Goal: Task Accomplishment & Management: Manage account settings

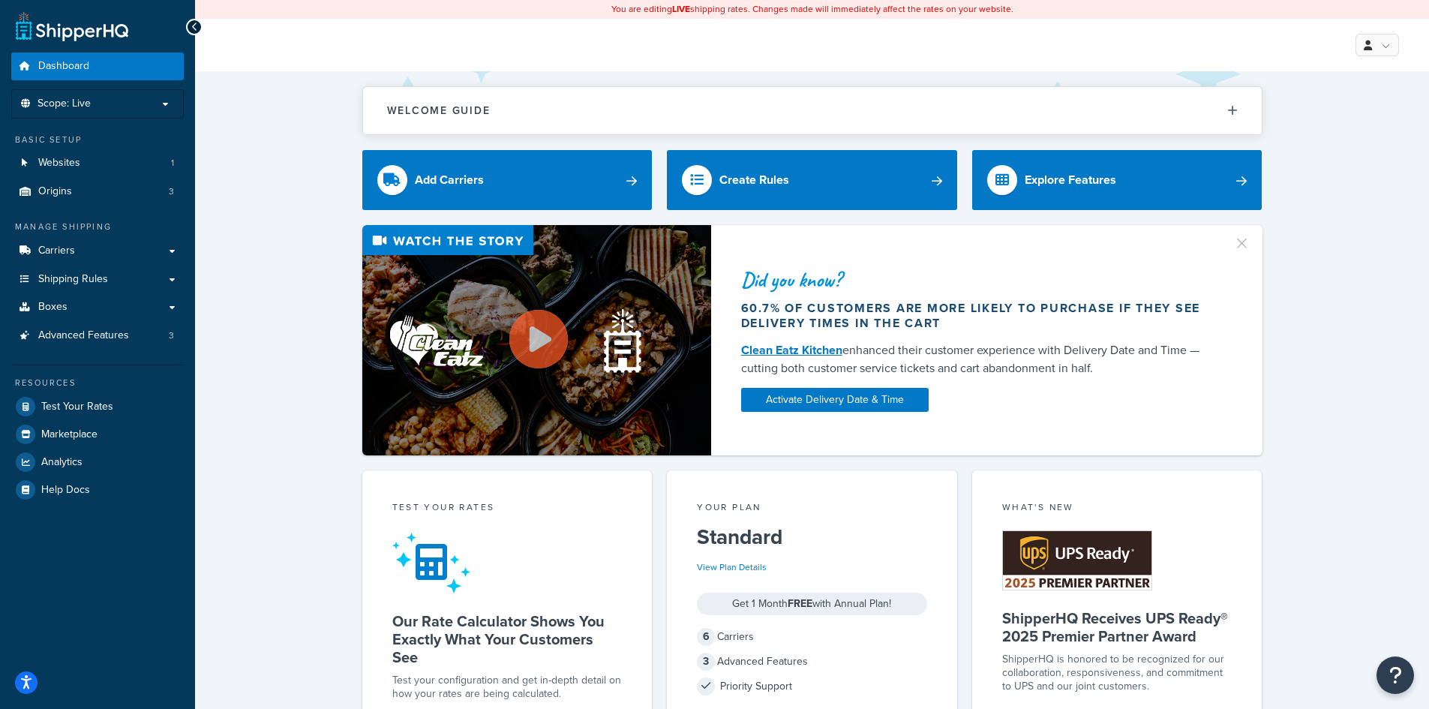
click at [72, 189] on link "Origins 3" at bounding box center [97, 192] width 173 height 28
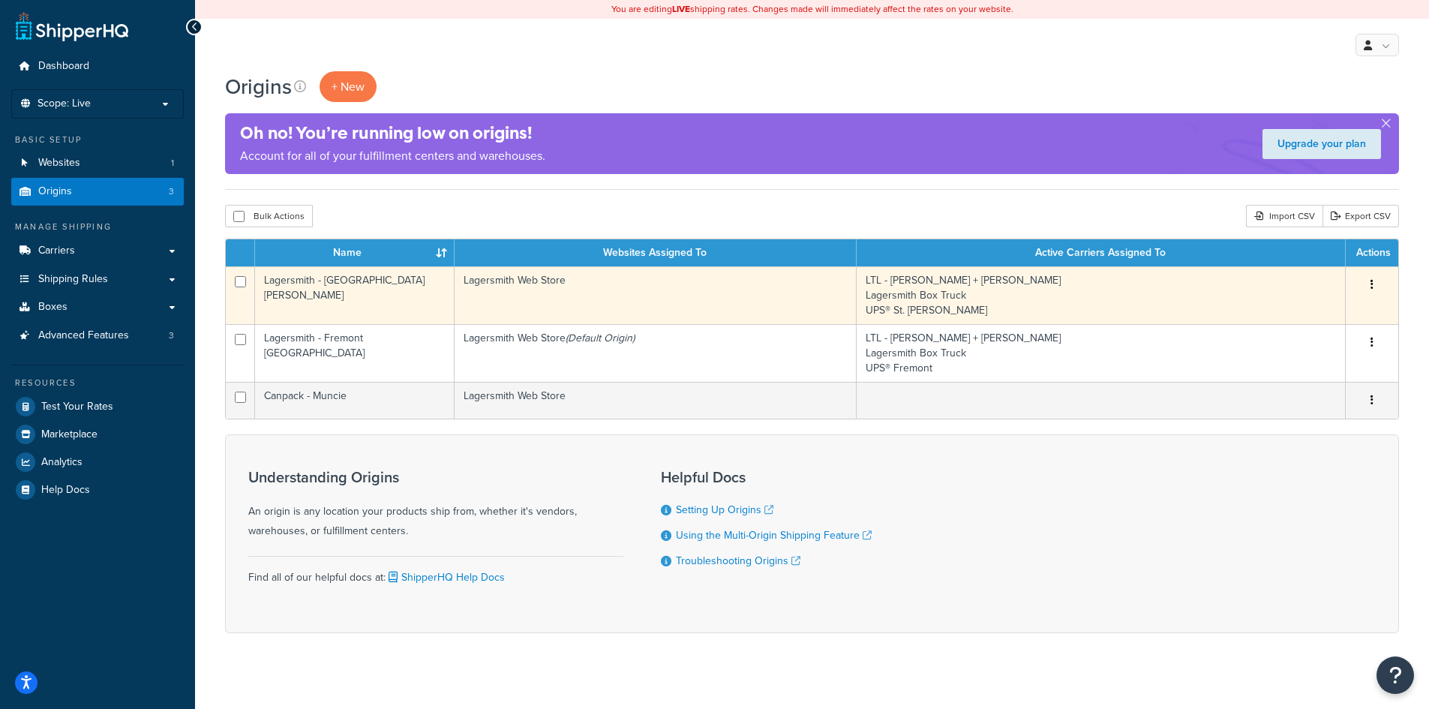
click at [506, 290] on td "Lagersmith Web Store" at bounding box center [656, 295] width 402 height 58
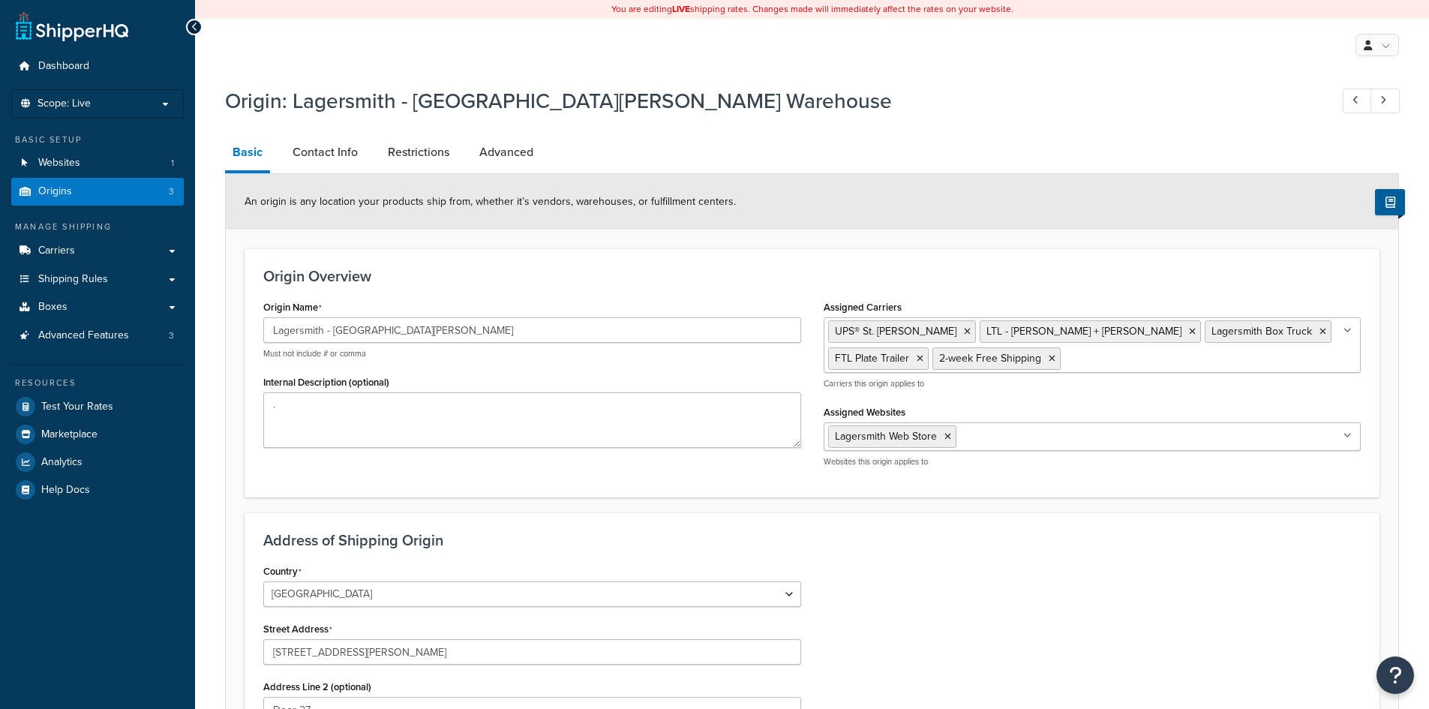
select select "23"
click at [507, 151] on link "Advanced" at bounding box center [506, 152] width 69 height 36
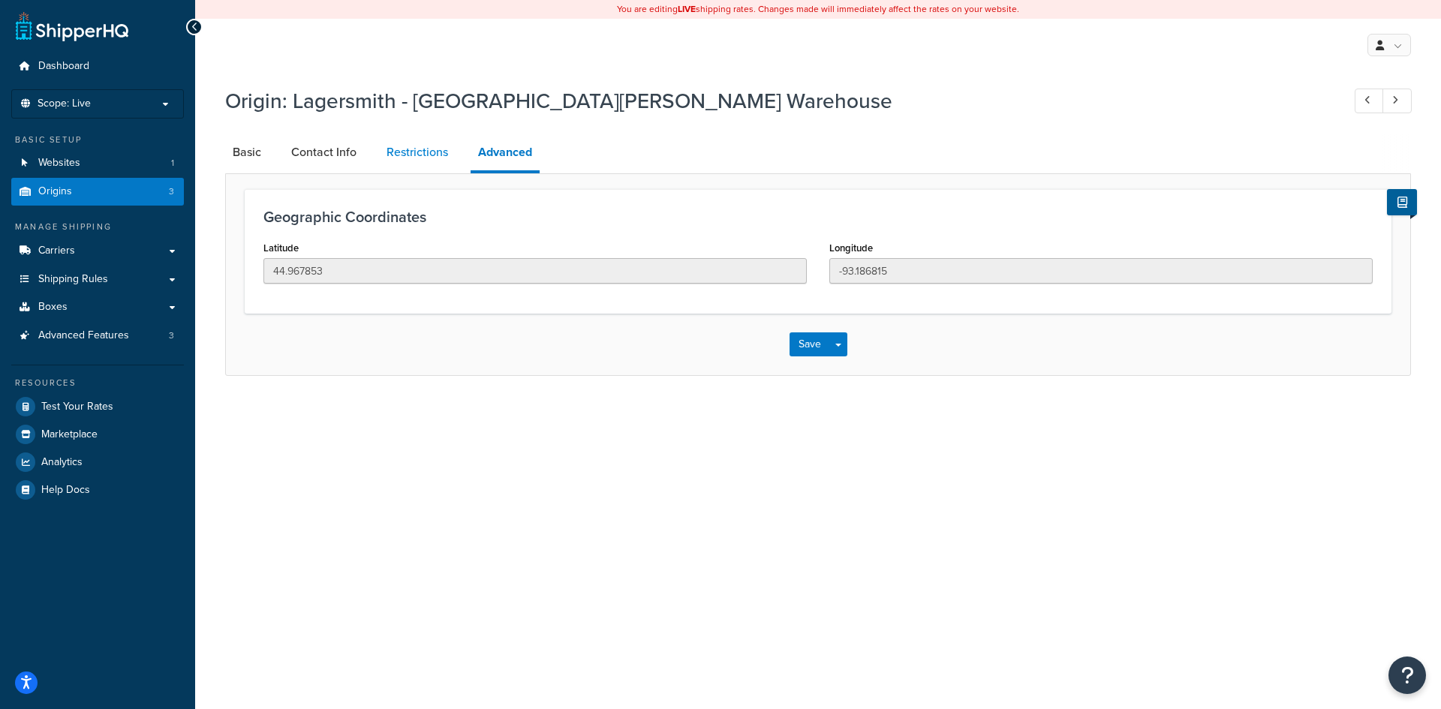
click at [413, 155] on link "Restrictions" at bounding box center [417, 152] width 77 height 36
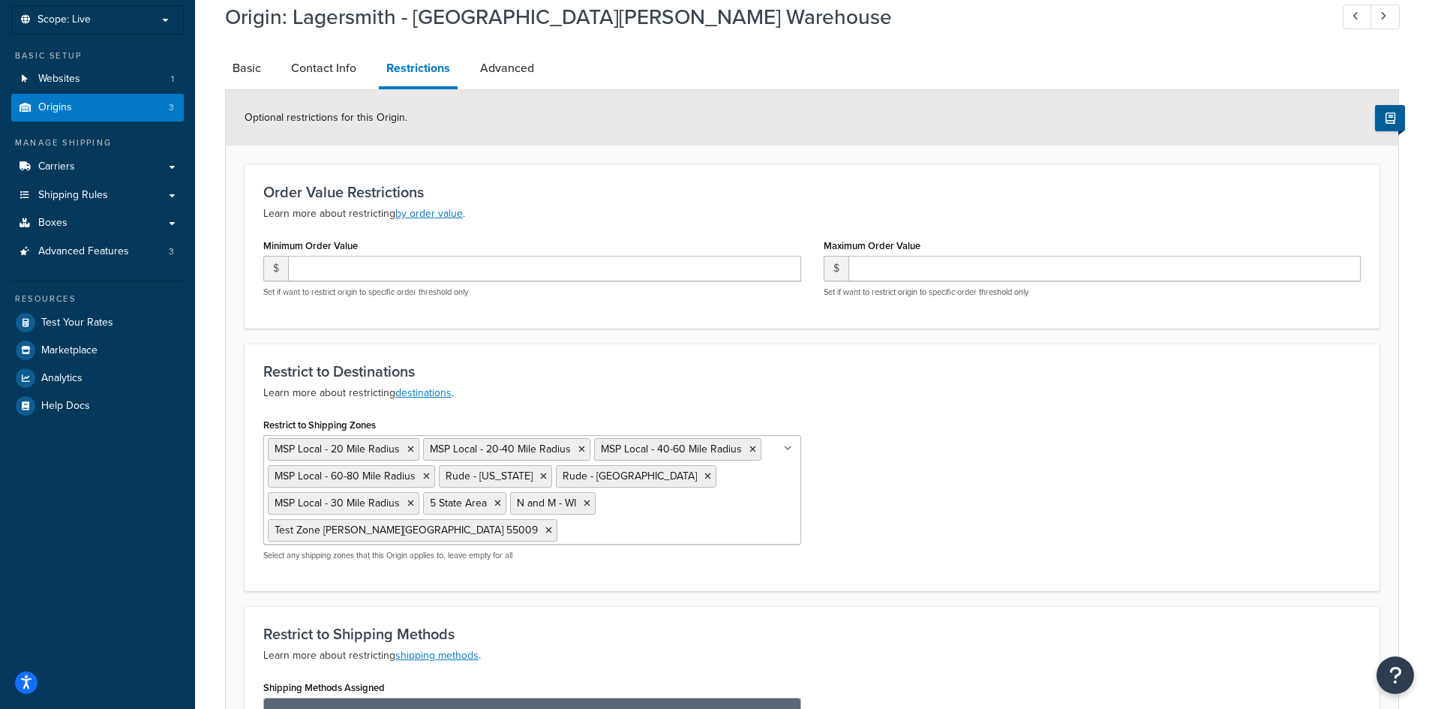
scroll to position [75, 0]
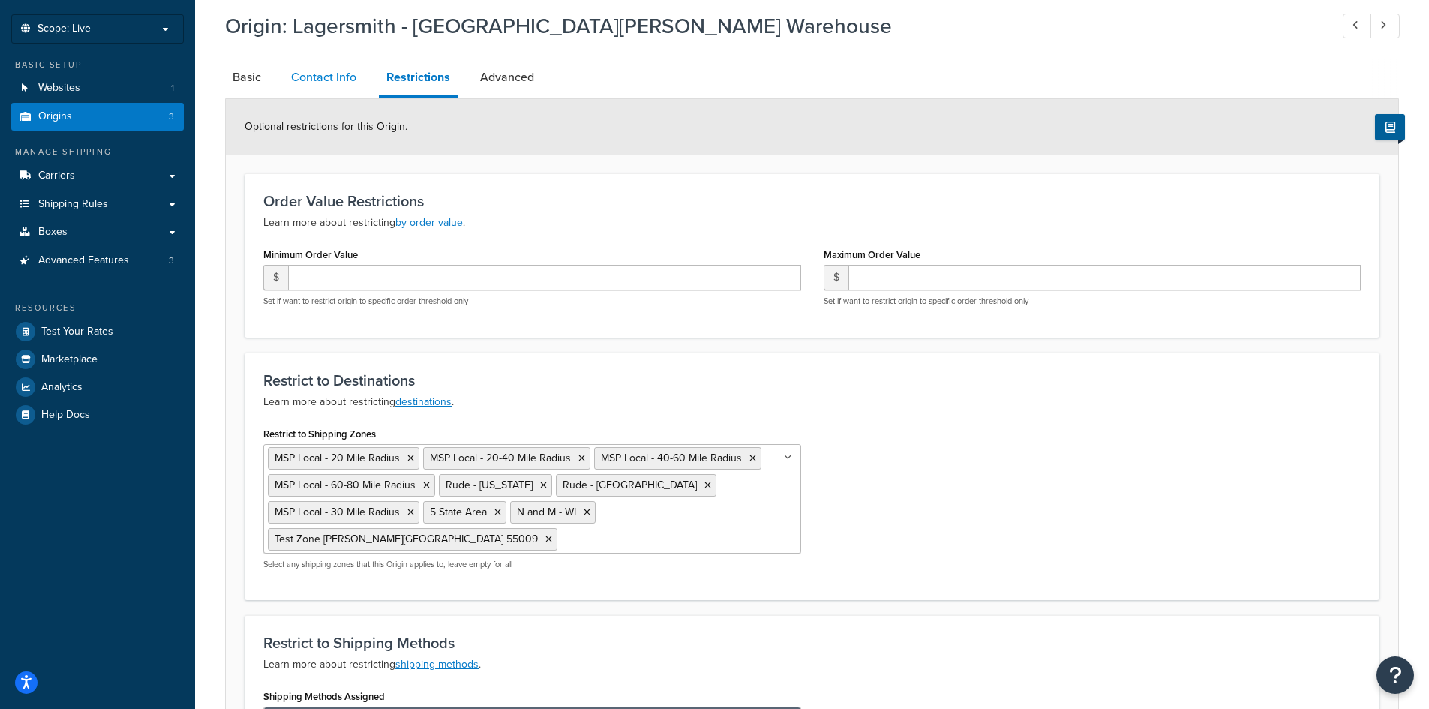
click at [322, 79] on link "Contact Info" at bounding box center [324, 77] width 80 height 36
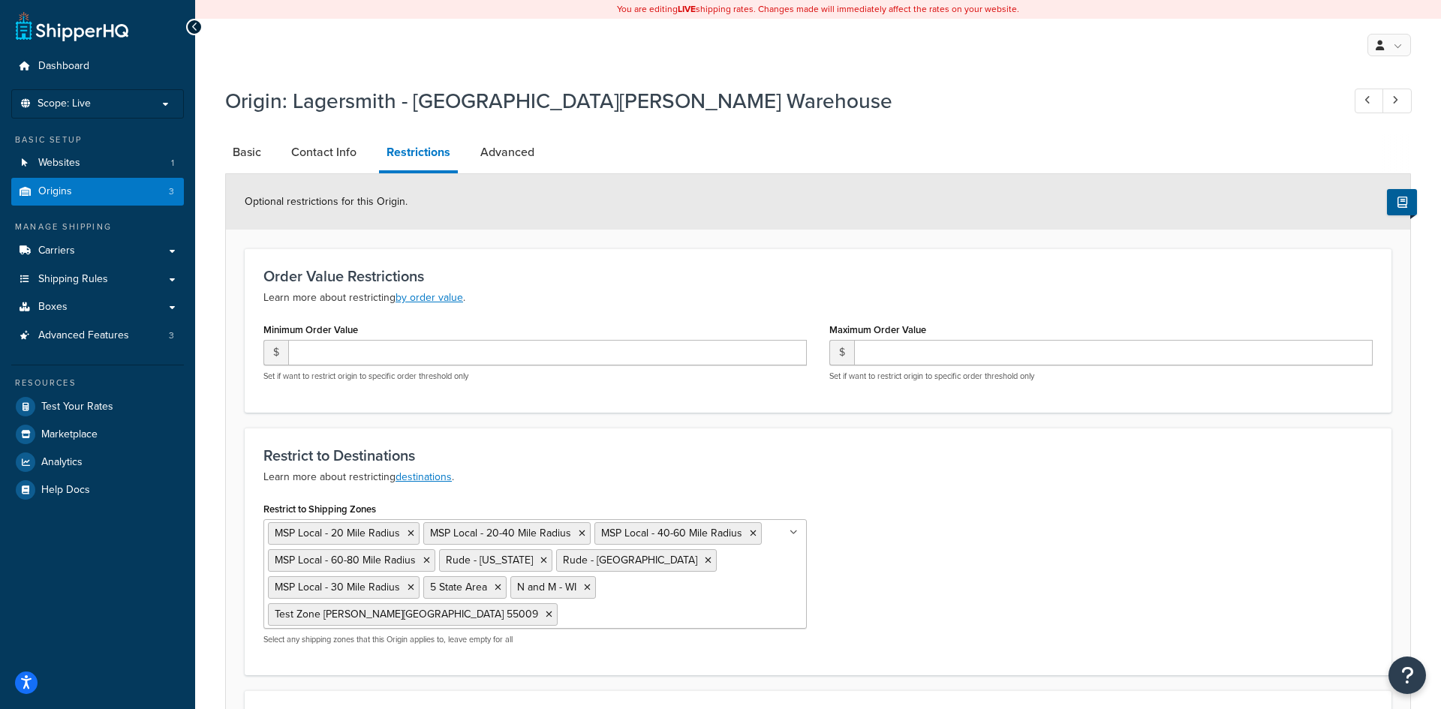
select select "order_placed"
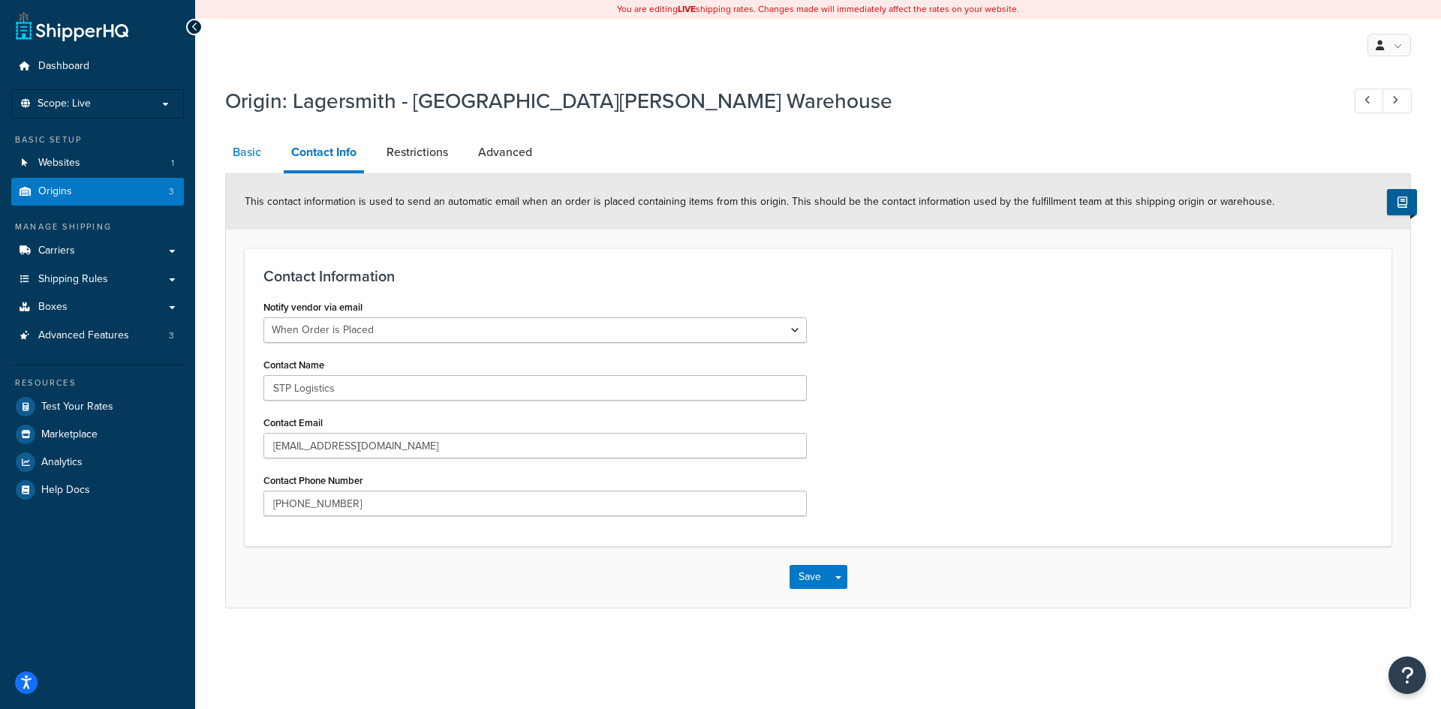
click at [244, 153] on link "Basic" at bounding box center [247, 152] width 44 height 36
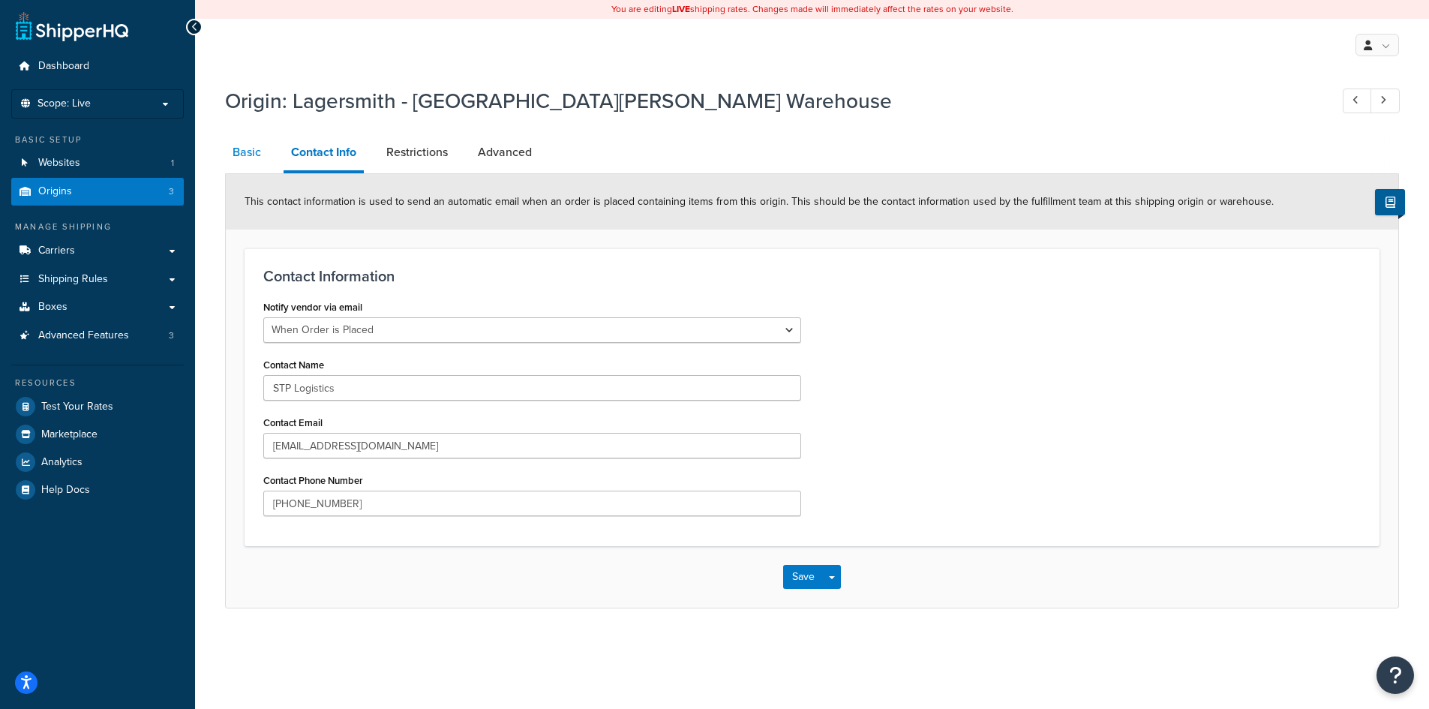
select select "23"
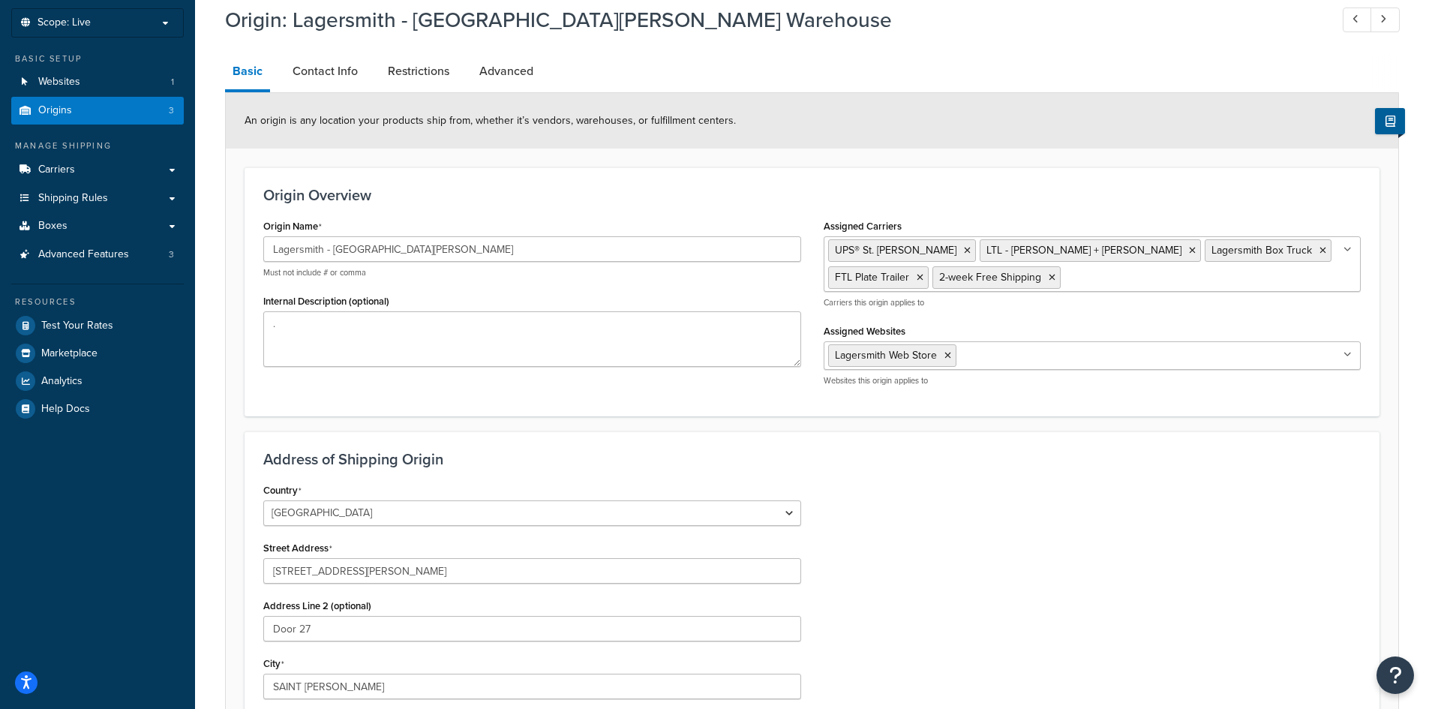
scroll to position [75, 0]
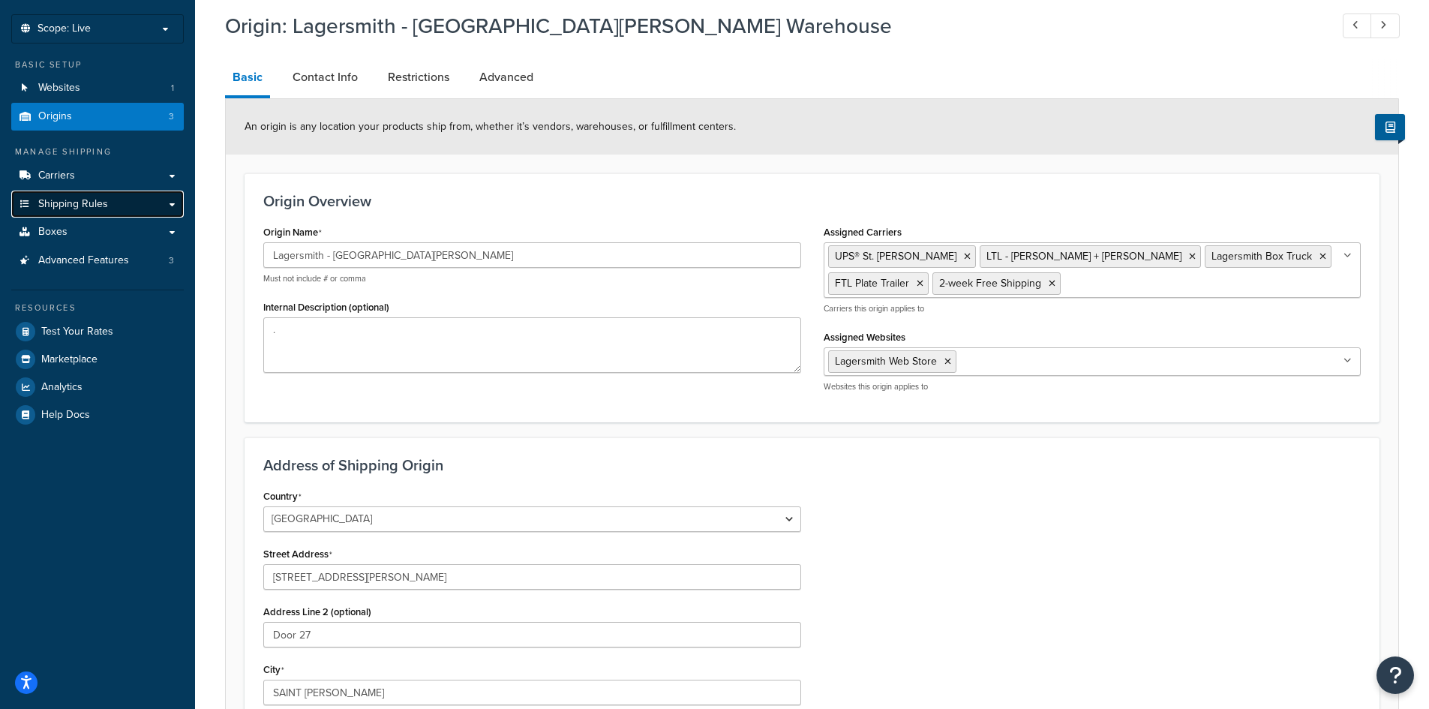
click at [122, 204] on link "Shipping Rules" at bounding box center [97, 205] width 173 height 28
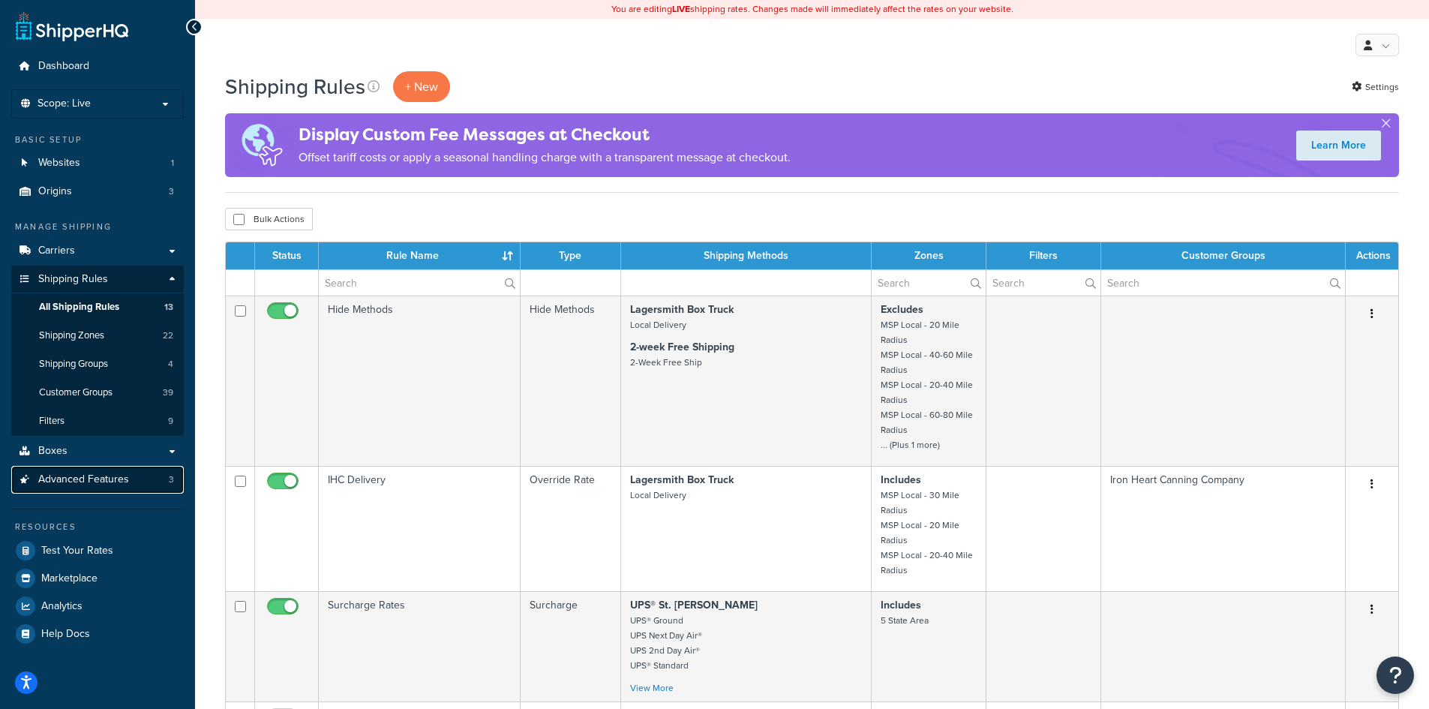
click at [90, 477] on span "Advanced Features" at bounding box center [83, 479] width 91 height 13
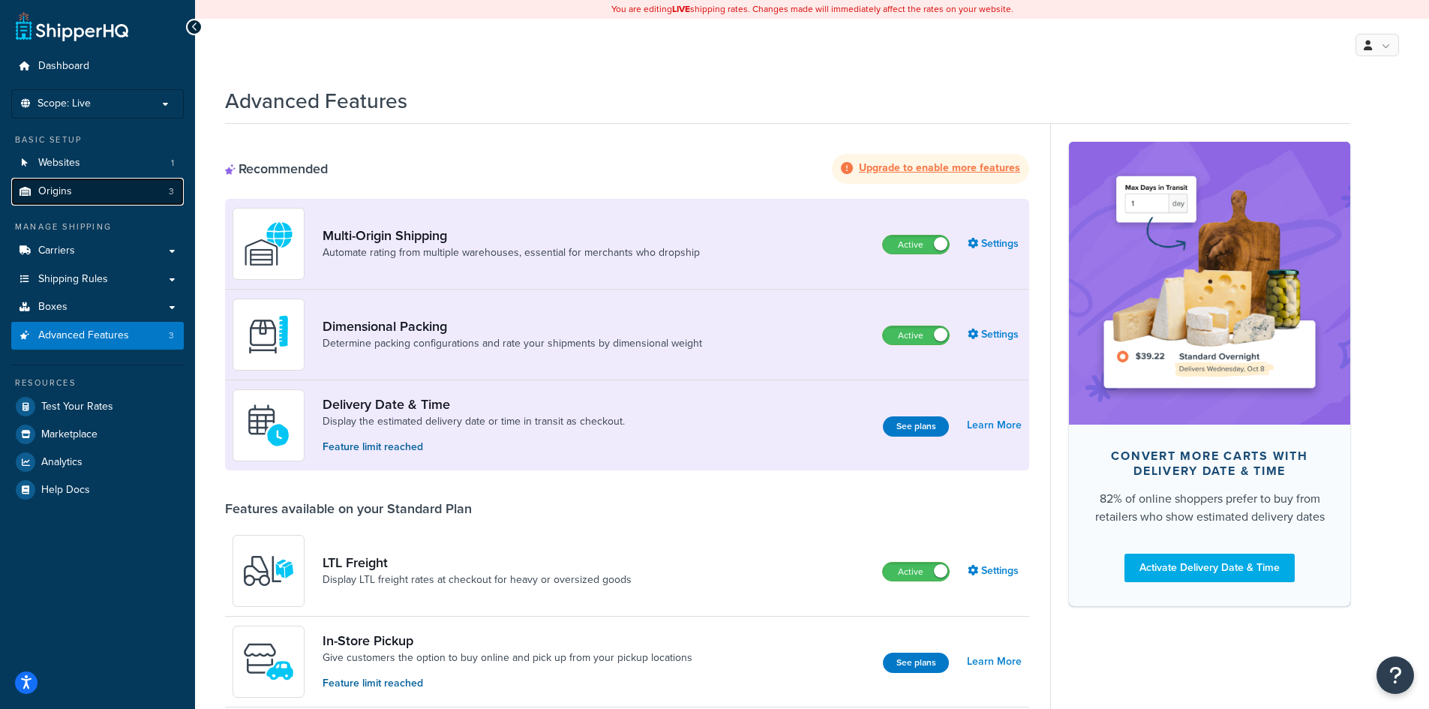
click at [74, 193] on link "Origins 3" at bounding box center [97, 192] width 173 height 28
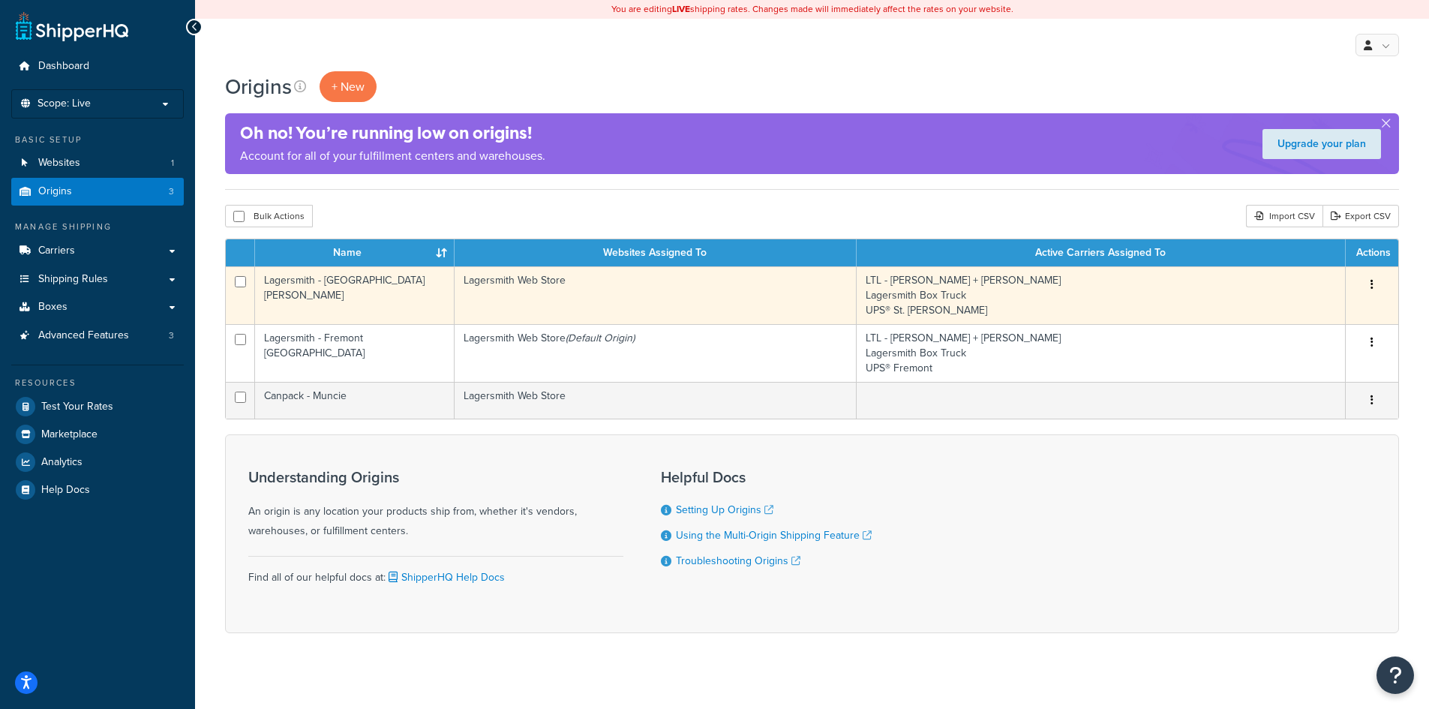
click at [1371, 286] on icon "button" at bounding box center [1372, 284] width 3 height 11
click at [1327, 314] on link "Edit" at bounding box center [1323, 313] width 119 height 31
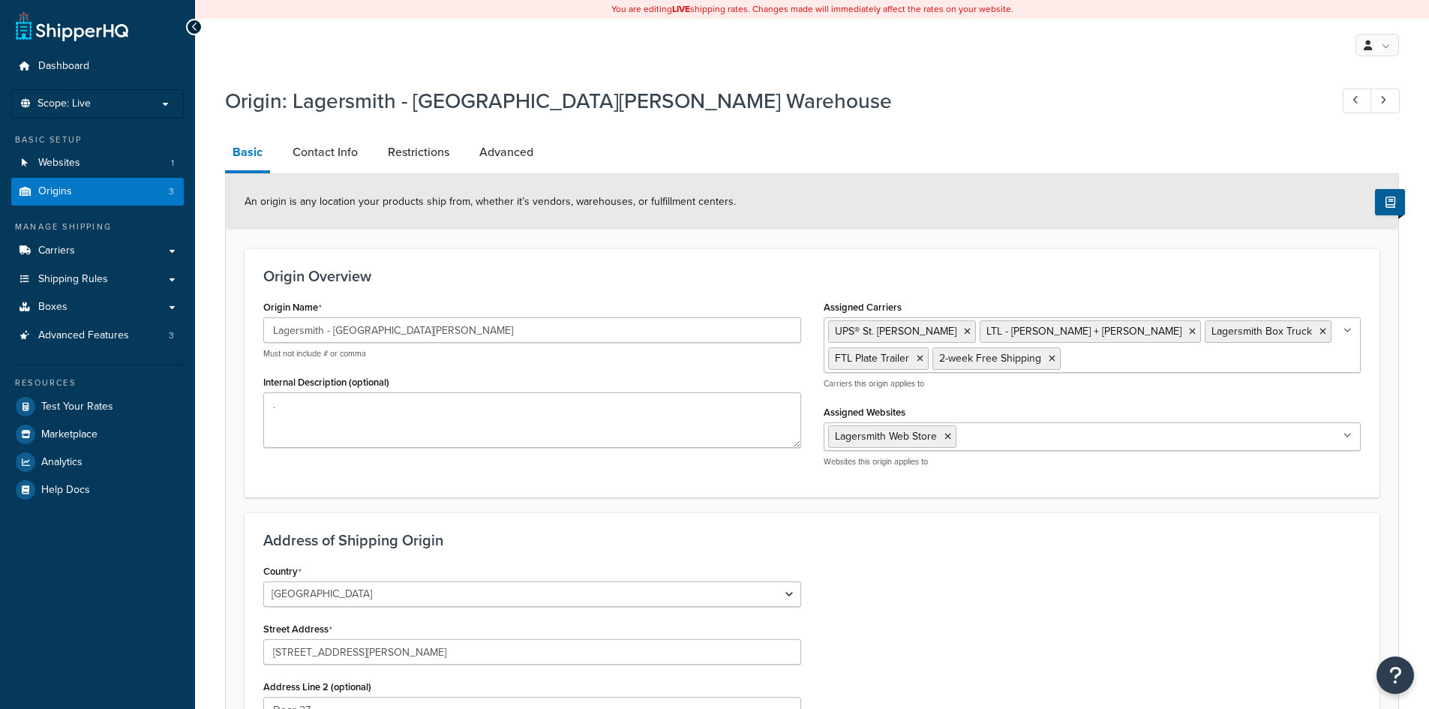
select select "23"
click at [315, 145] on link "Contact Info" at bounding box center [325, 152] width 80 height 36
select select "order_placed"
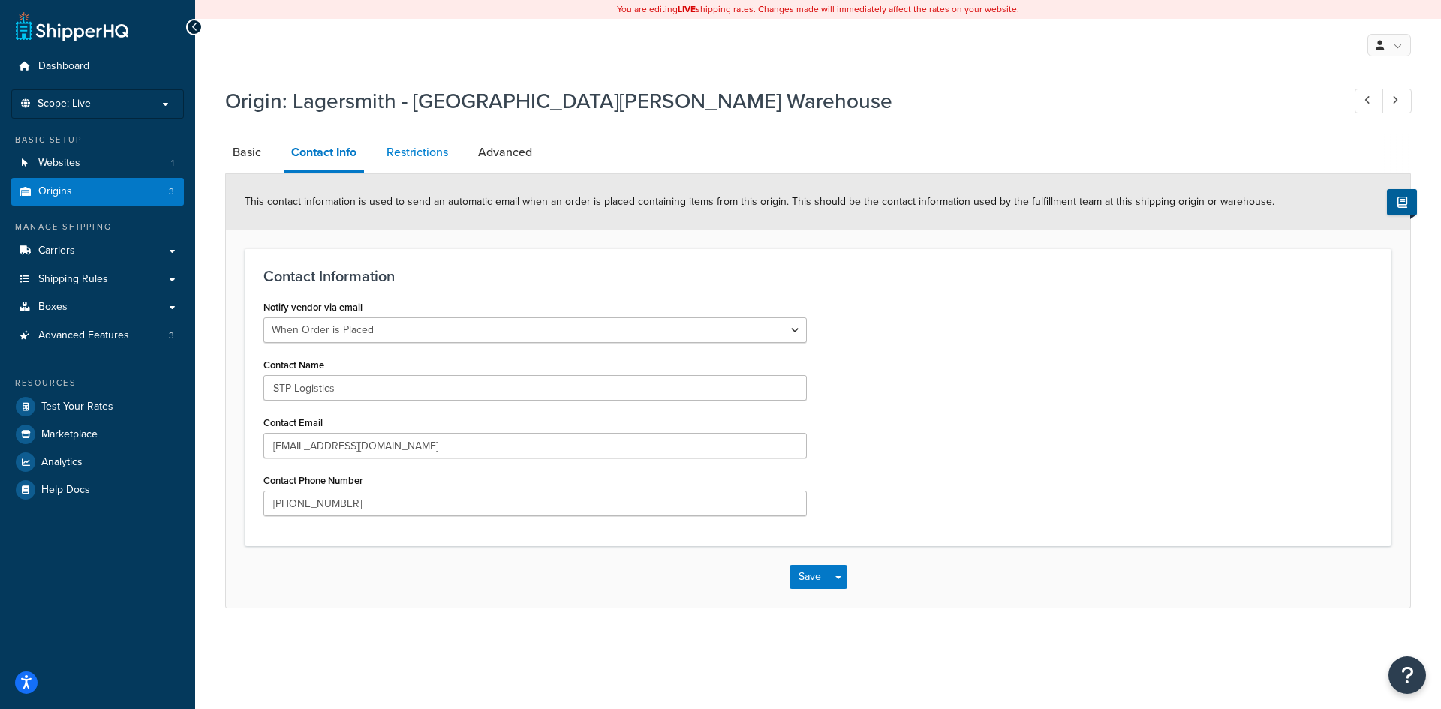
click at [407, 152] on link "Restrictions" at bounding box center [417, 152] width 77 height 36
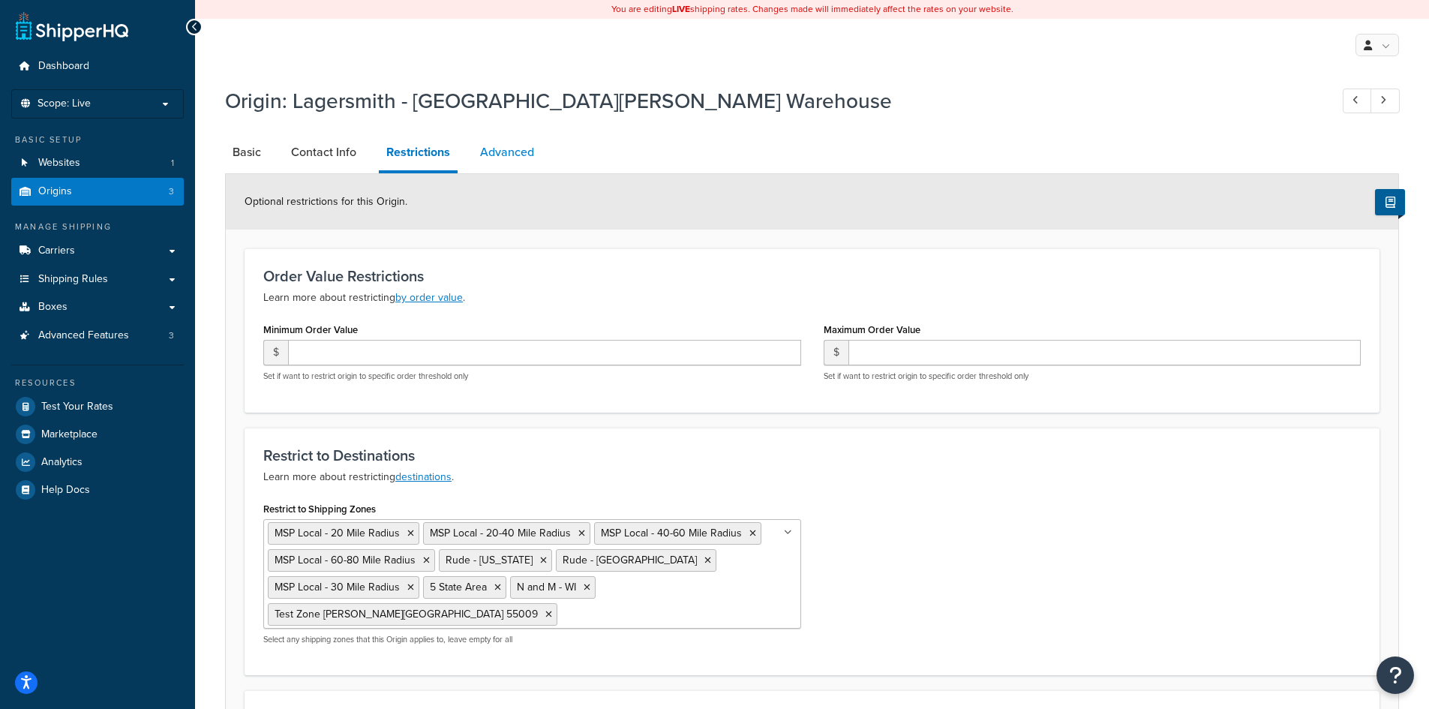
click at [517, 152] on link "Advanced" at bounding box center [507, 152] width 69 height 36
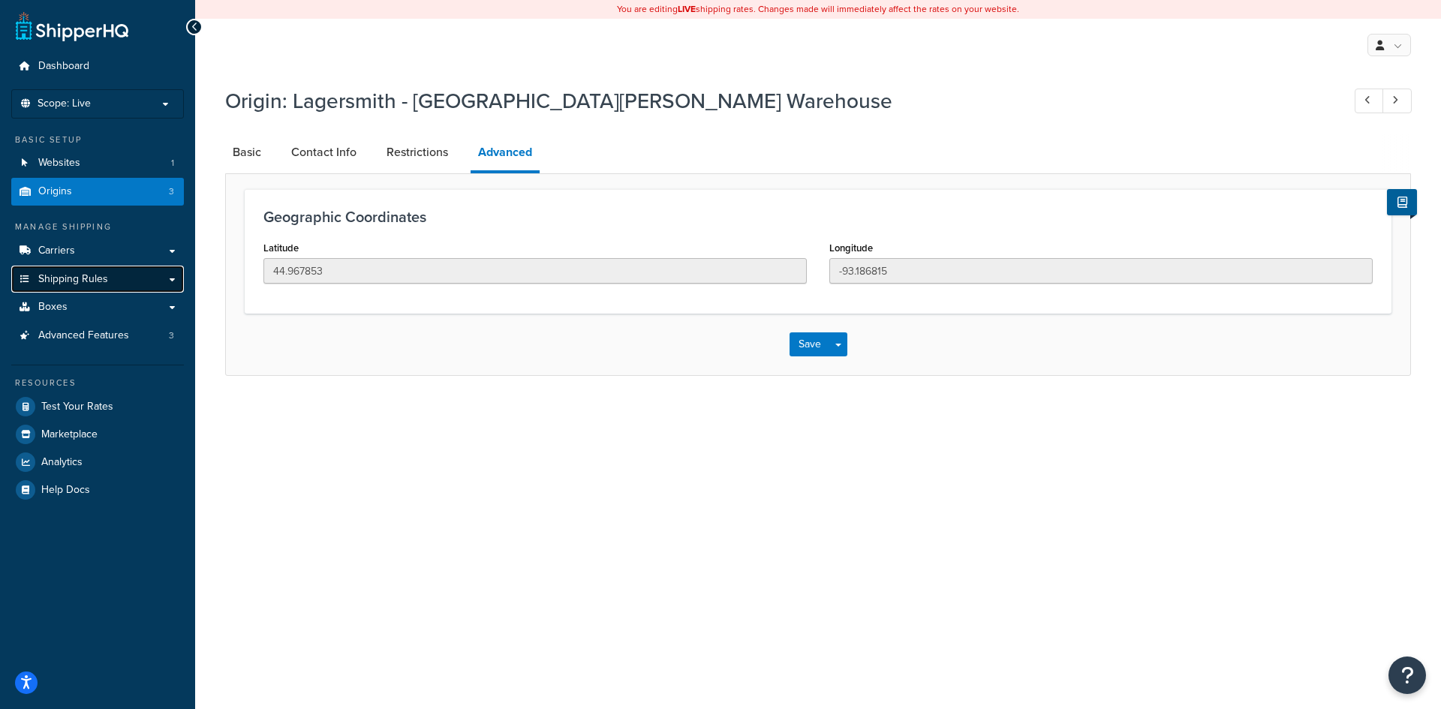
click at [124, 286] on link "Shipping Rules" at bounding box center [97, 280] width 173 height 28
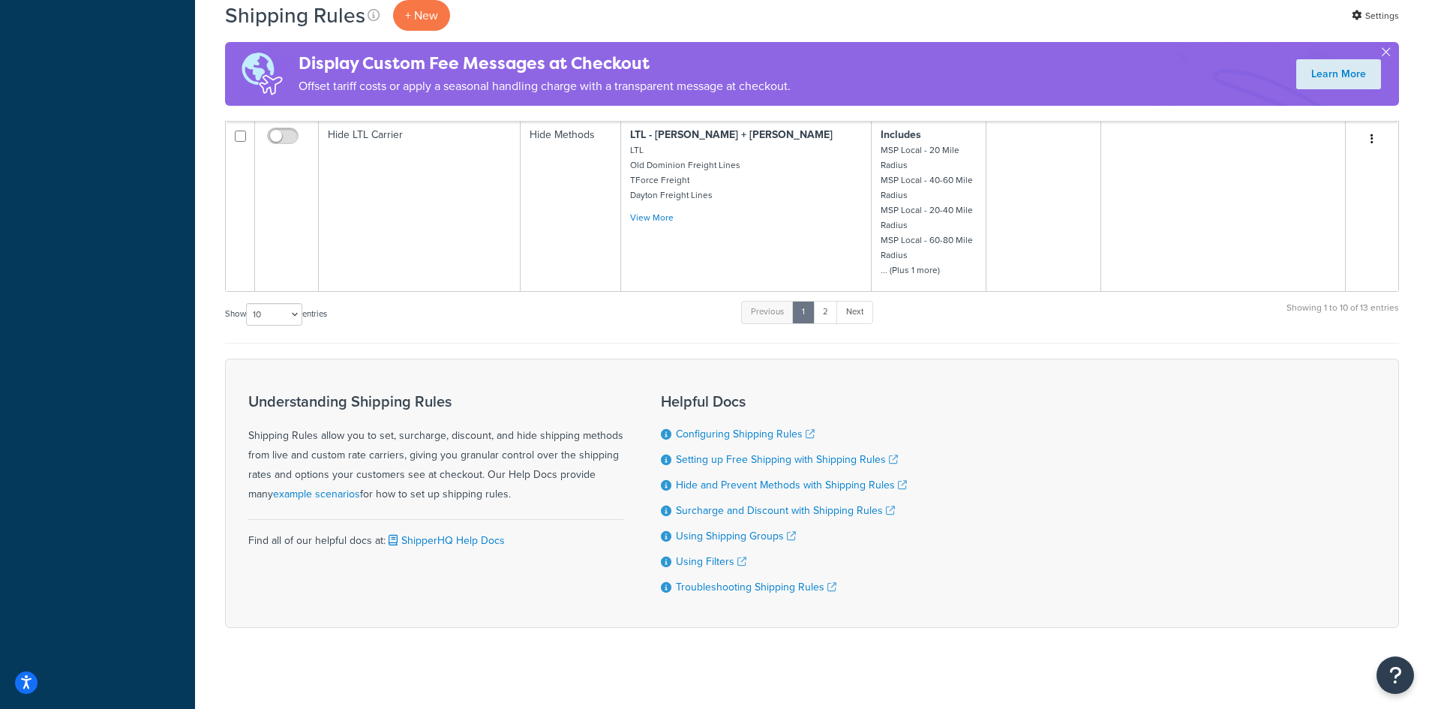
scroll to position [1190, 0]
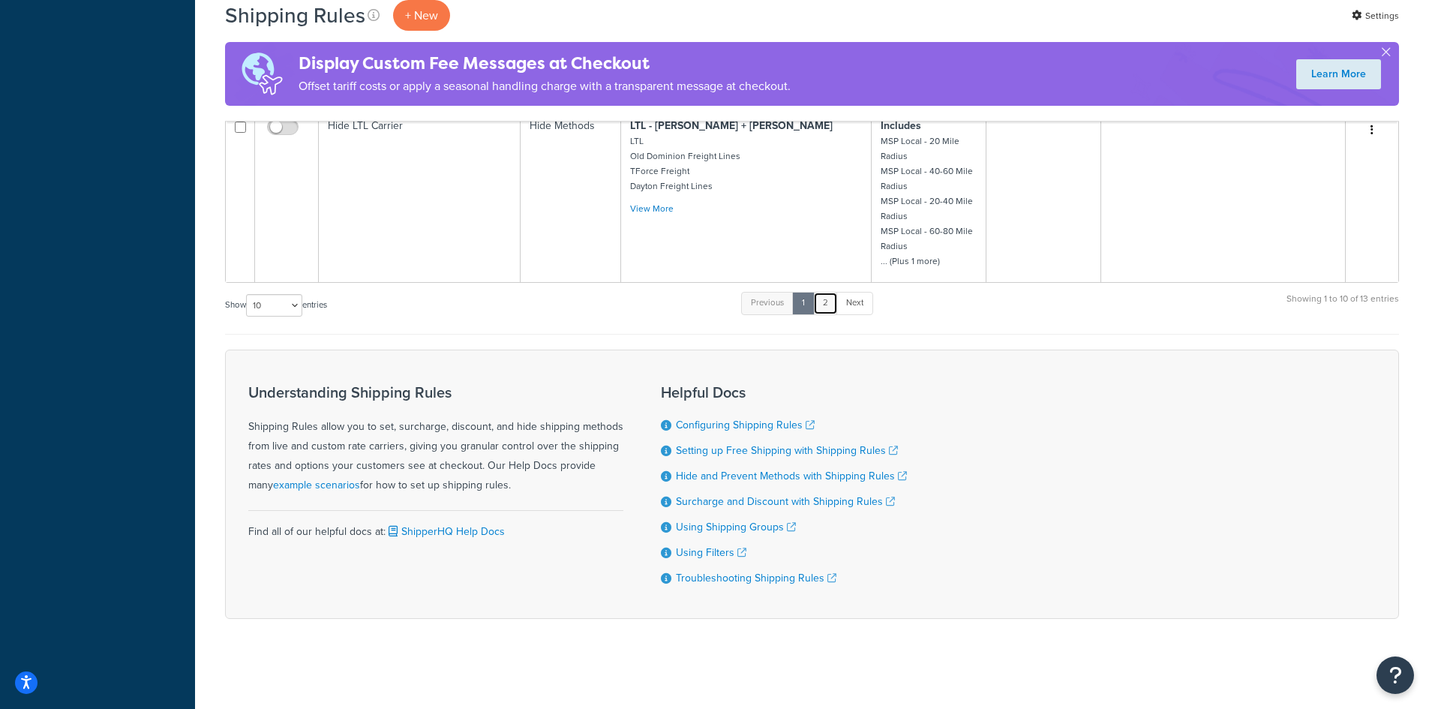
click at [826, 298] on link "2" at bounding box center [825, 303] width 25 height 23
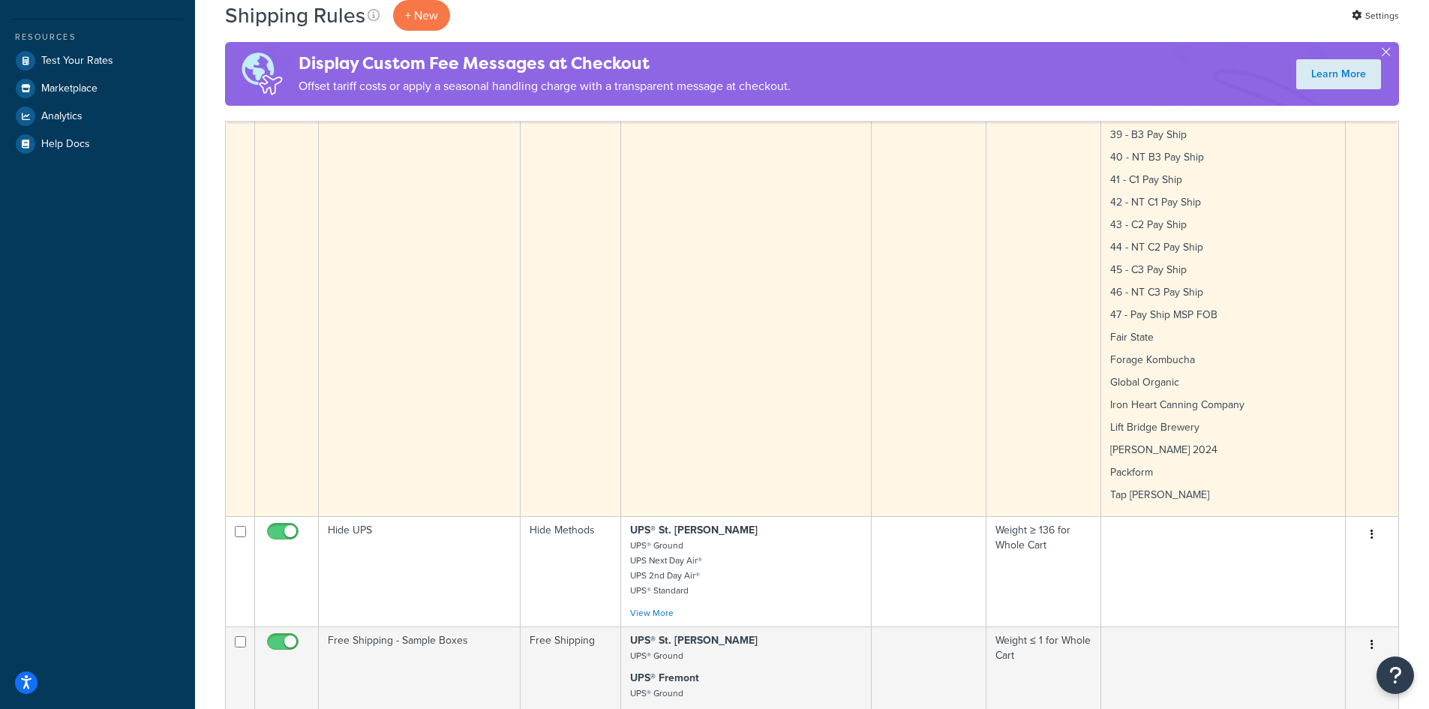
scroll to position [525, 0]
